Goal: Task Accomplishment & Management: Complete application form

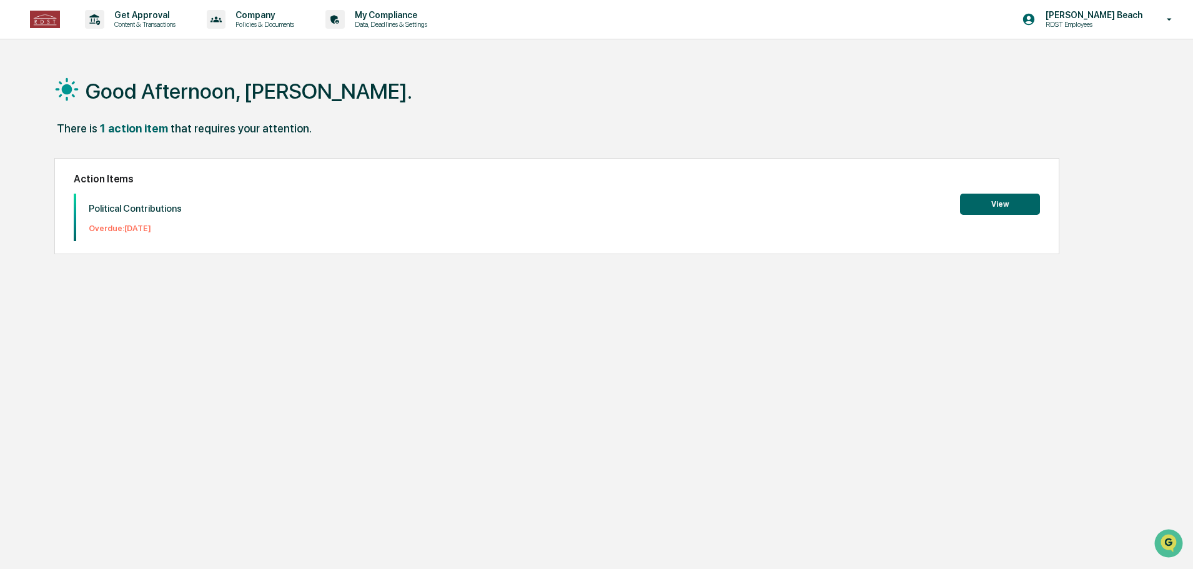
click at [1001, 201] on button "View" at bounding box center [1000, 204] width 80 height 21
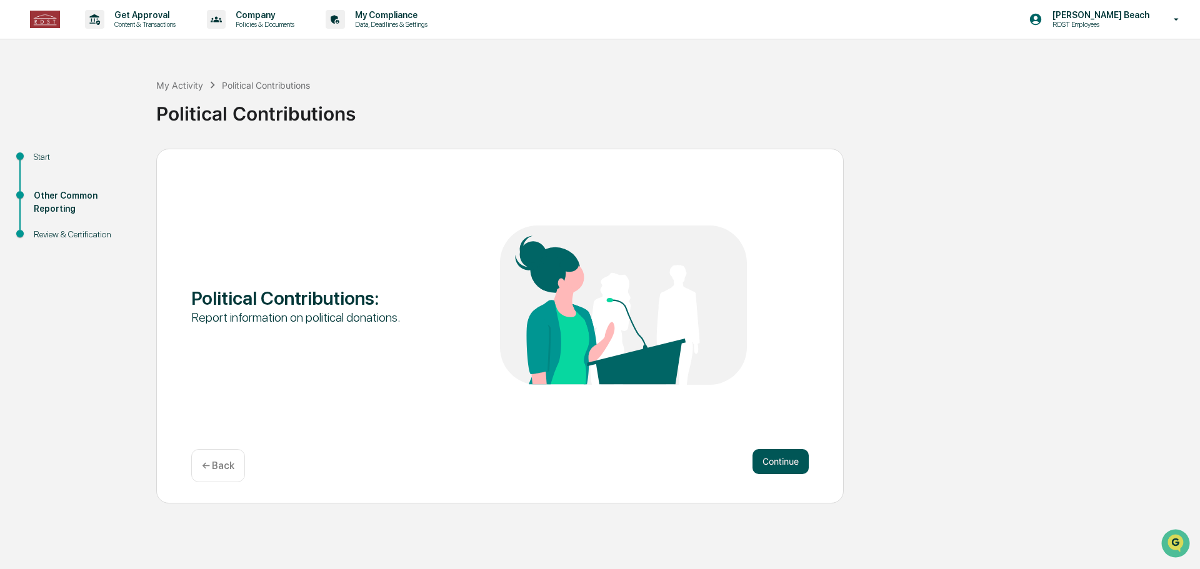
click at [784, 474] on button "Continue" at bounding box center [780, 461] width 56 height 25
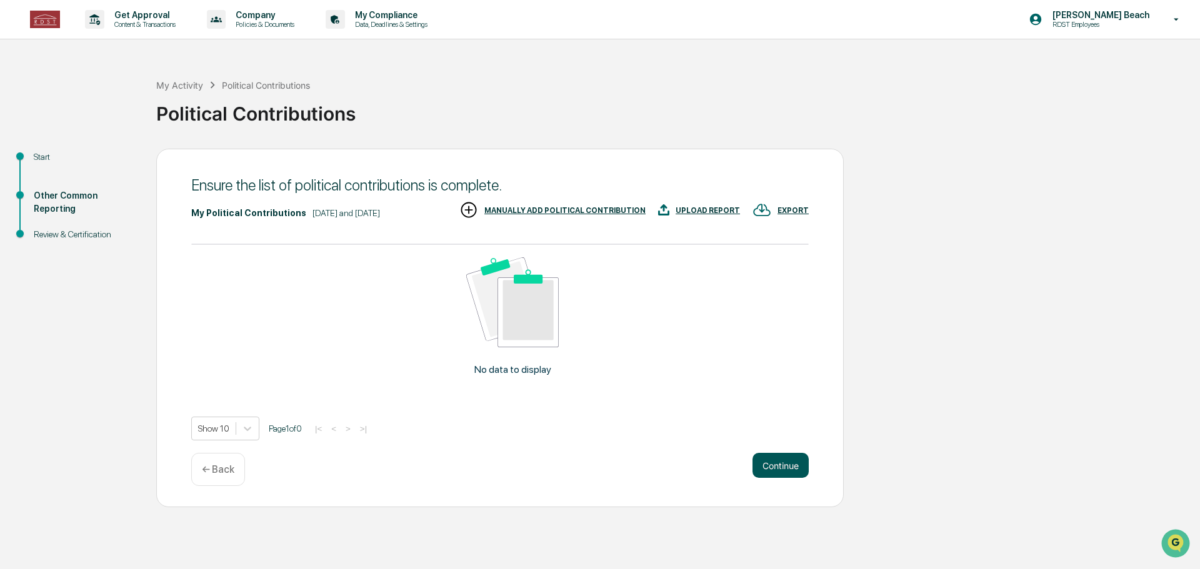
click at [766, 460] on button "Continue" at bounding box center [780, 465] width 56 height 25
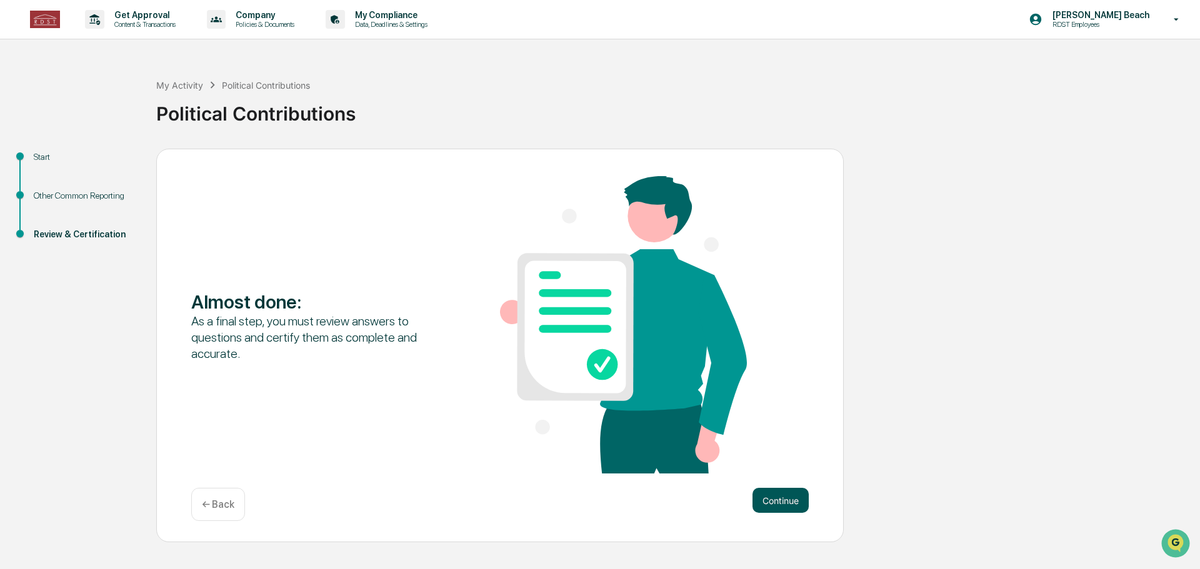
click at [777, 499] on button "Continue" at bounding box center [780, 500] width 56 height 25
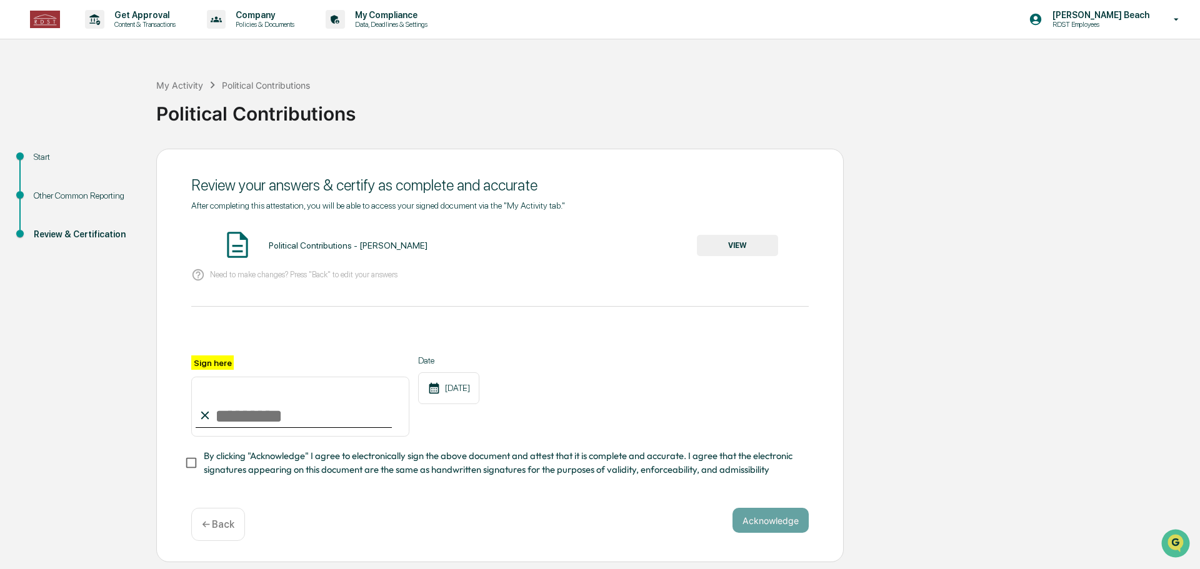
click at [217, 422] on input "Sign here" at bounding box center [300, 407] width 218 height 60
type input "**********"
click at [767, 531] on button "Acknowledge" at bounding box center [770, 520] width 76 height 25
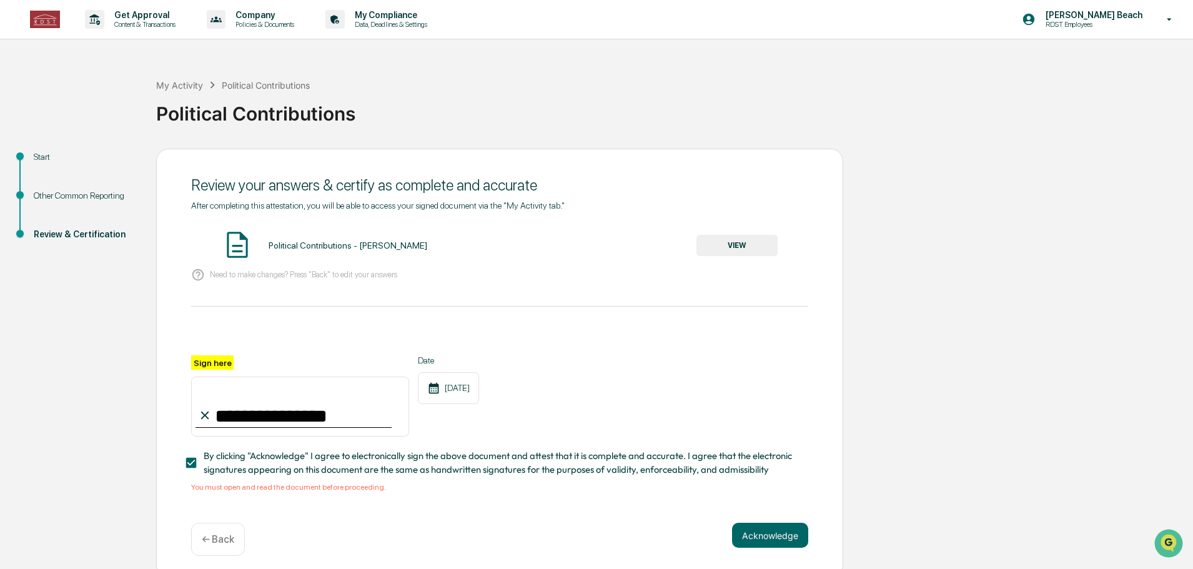
click at [729, 246] on button "VIEW" at bounding box center [737, 245] width 81 height 21
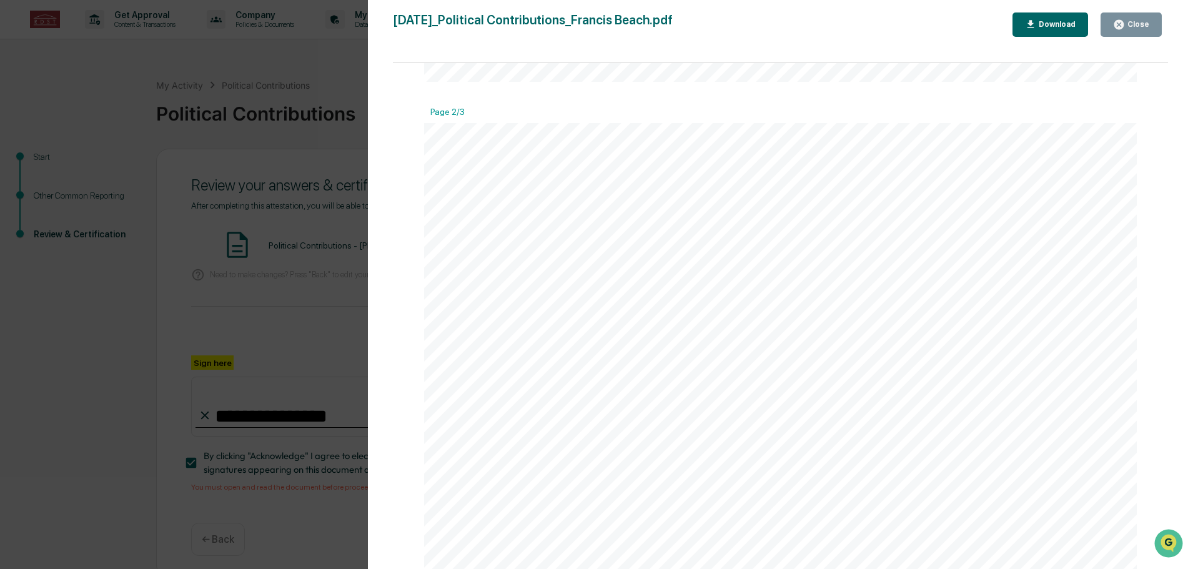
scroll to position [1062, 0]
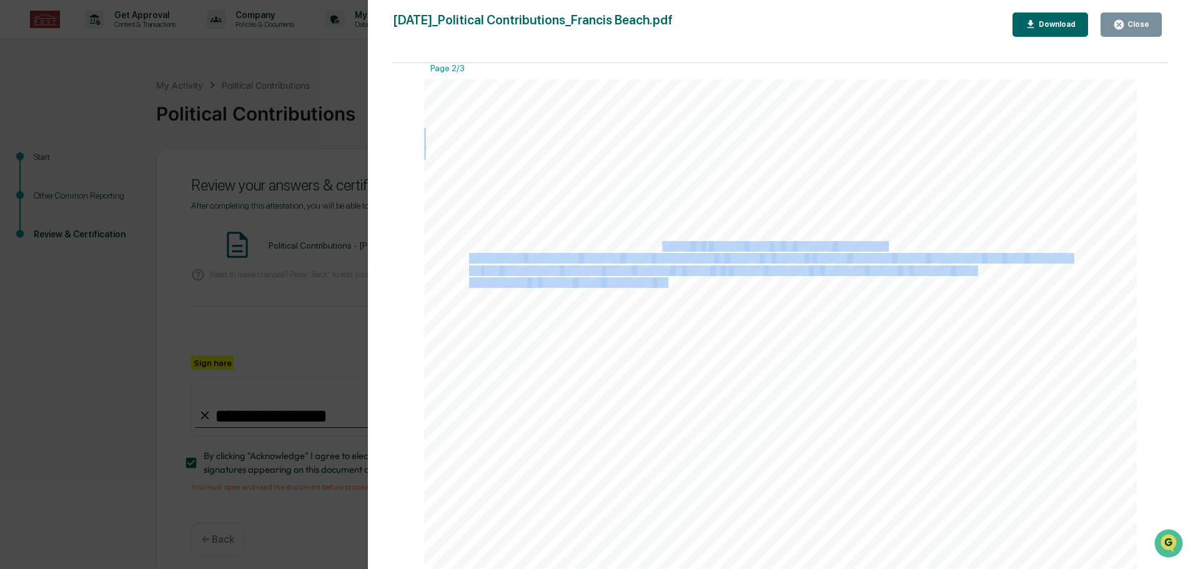
drag, startPoint x: 662, startPoint y: 251, endPoint x: 666, endPoint y: 283, distance: 32.8
click at [666, 283] on span "(PACs):" at bounding box center [670, 282] width 31 height 9
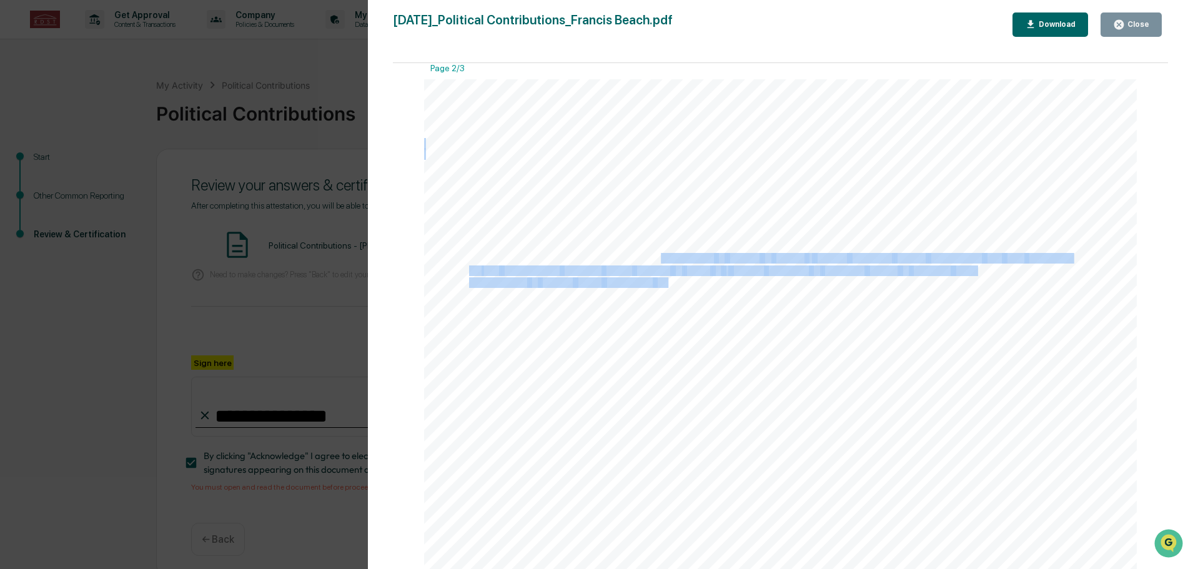
drag, startPoint x: 666, startPoint y: 283, endPoint x: 660, endPoint y: 261, distance: 22.6
click at [660, 261] on span "independently" at bounding box center [684, 258] width 61 height 9
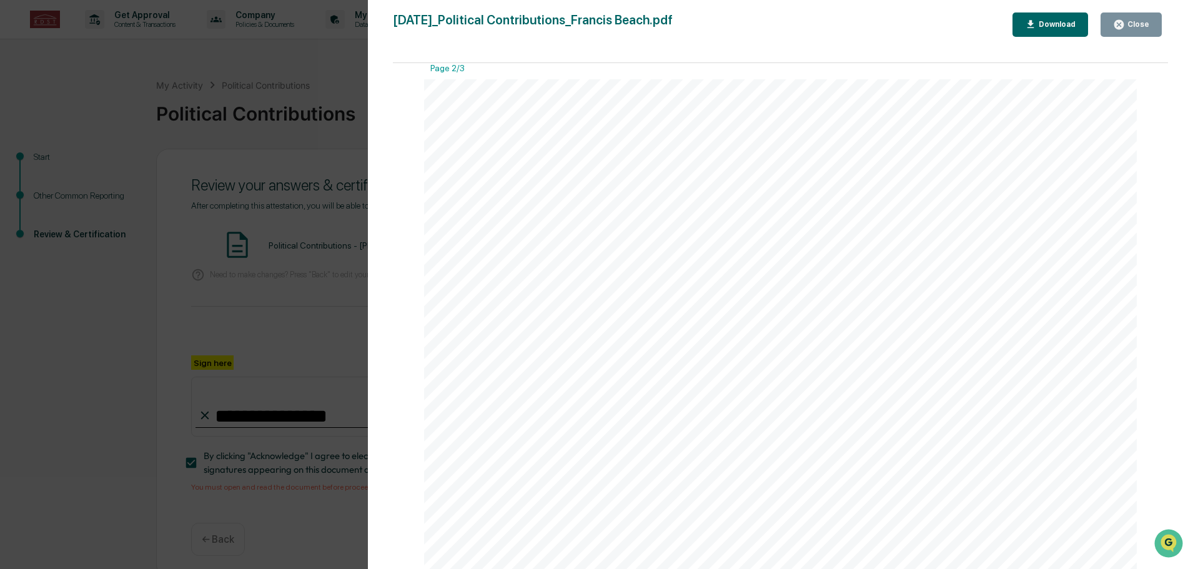
click at [1150, 30] on button "Close" at bounding box center [1131, 24] width 61 height 24
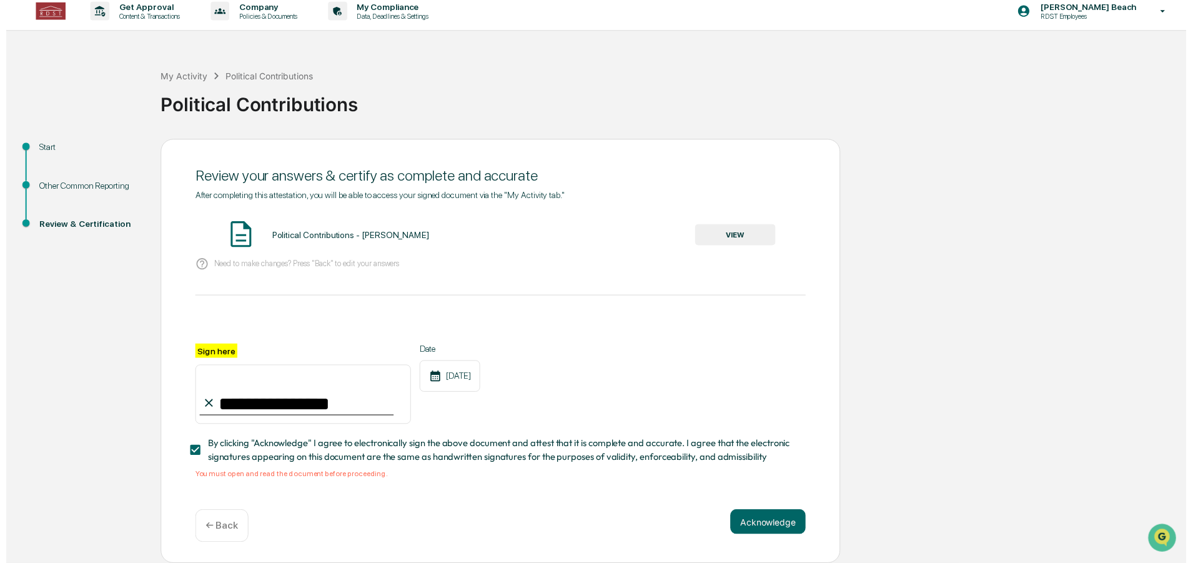
scroll to position [12, 0]
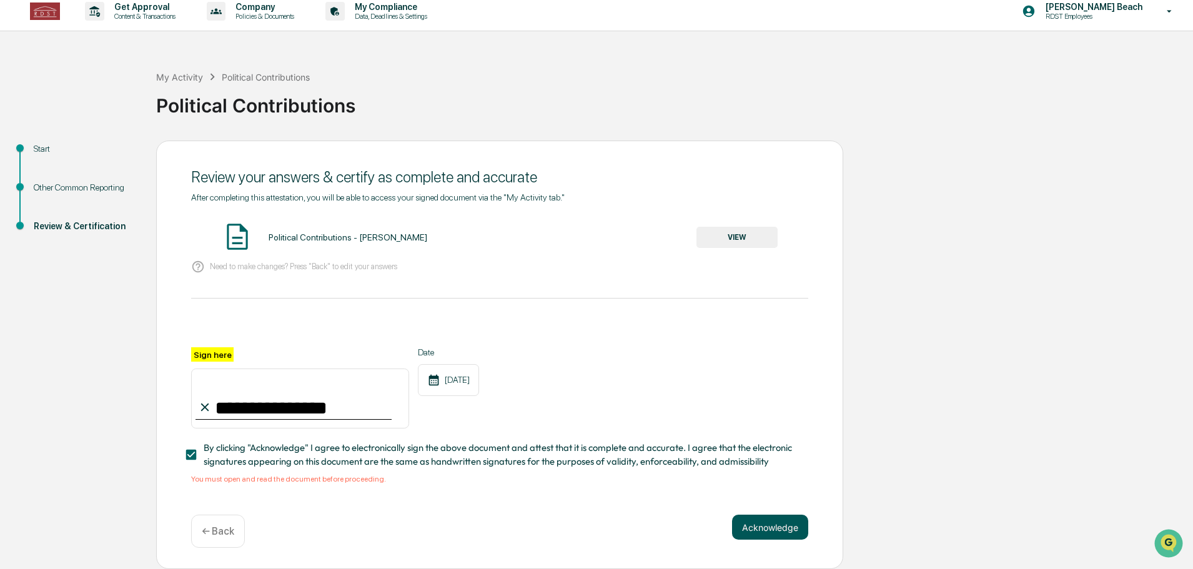
click at [785, 529] on button "Acknowledge" at bounding box center [770, 527] width 76 height 25
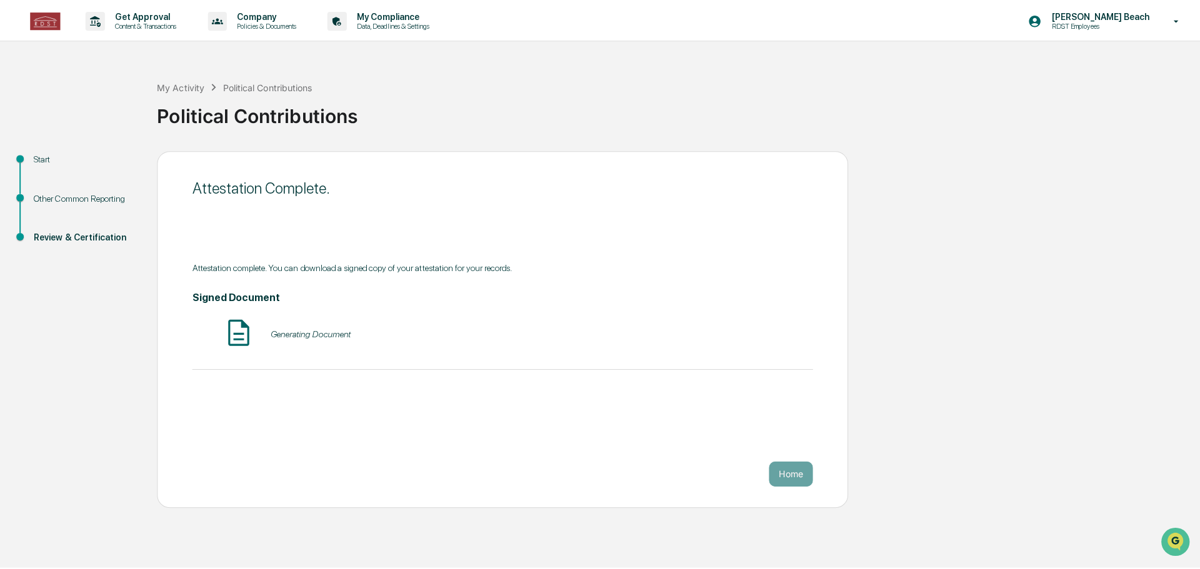
scroll to position [0, 0]
